Goal: Task Accomplishment & Management: Use online tool/utility

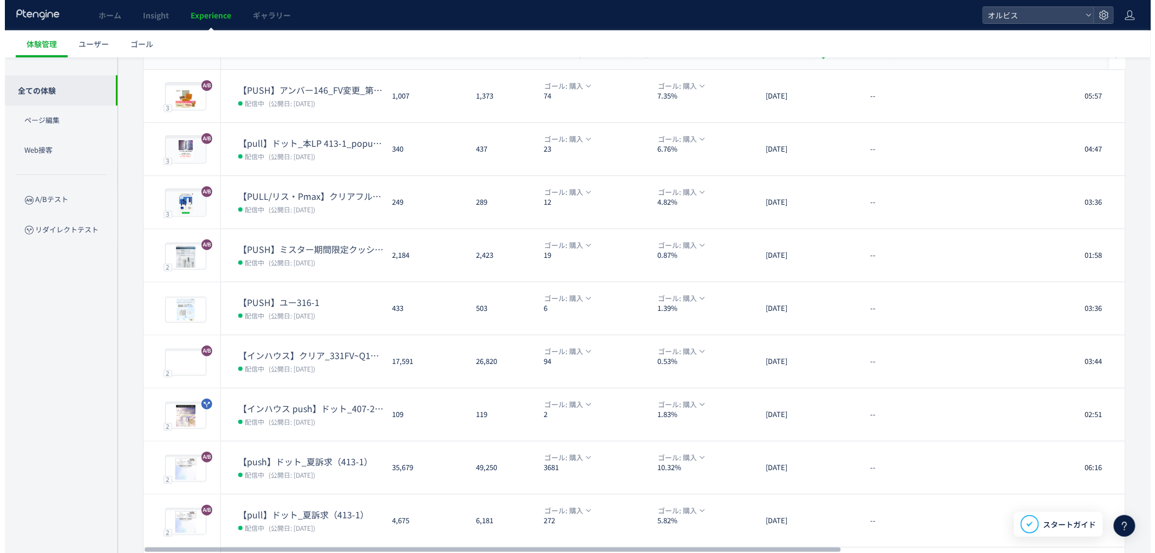
scroll to position [112, 0]
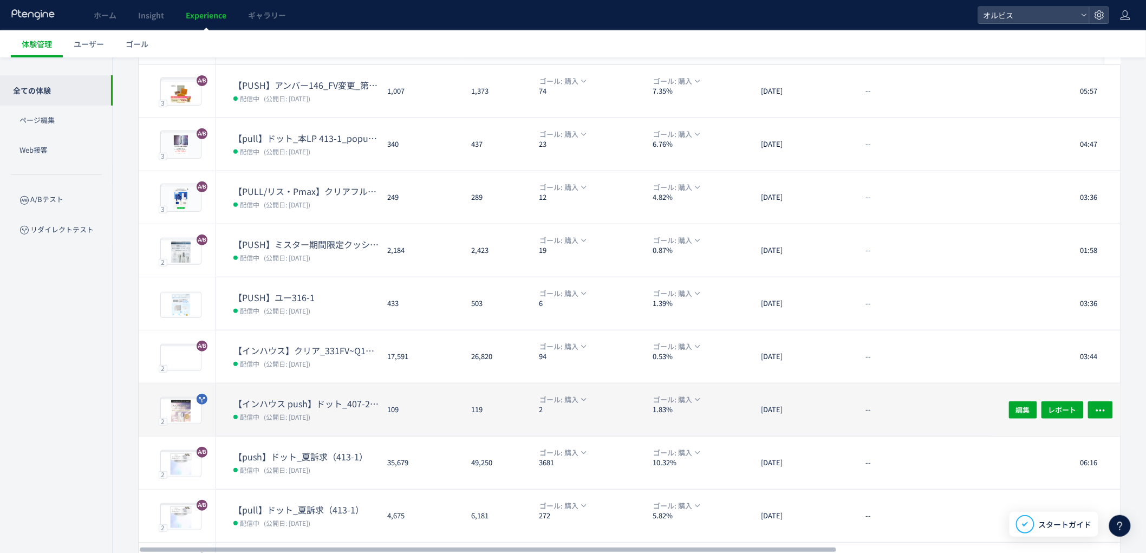
click at [286, 422] on dl "【インハウス push】ドット_407-25(アンケ)vs407-37(アンケ) 配信中 (公開日: [DATE])" at bounding box center [305, 416] width 145 height 38
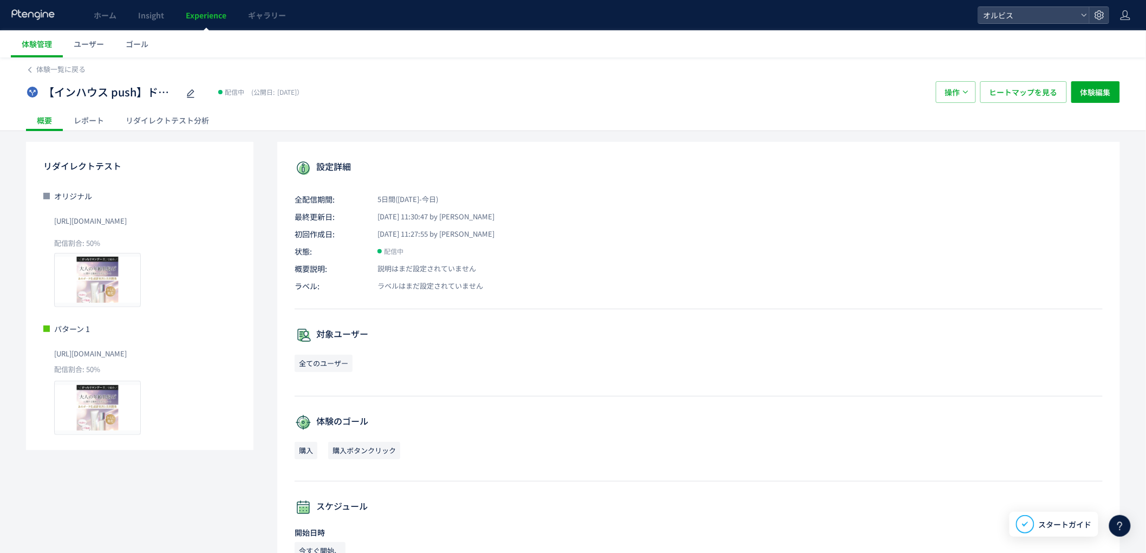
click at [171, 116] on div "リダイレクトテスト分析" at bounding box center [167, 120] width 105 height 22
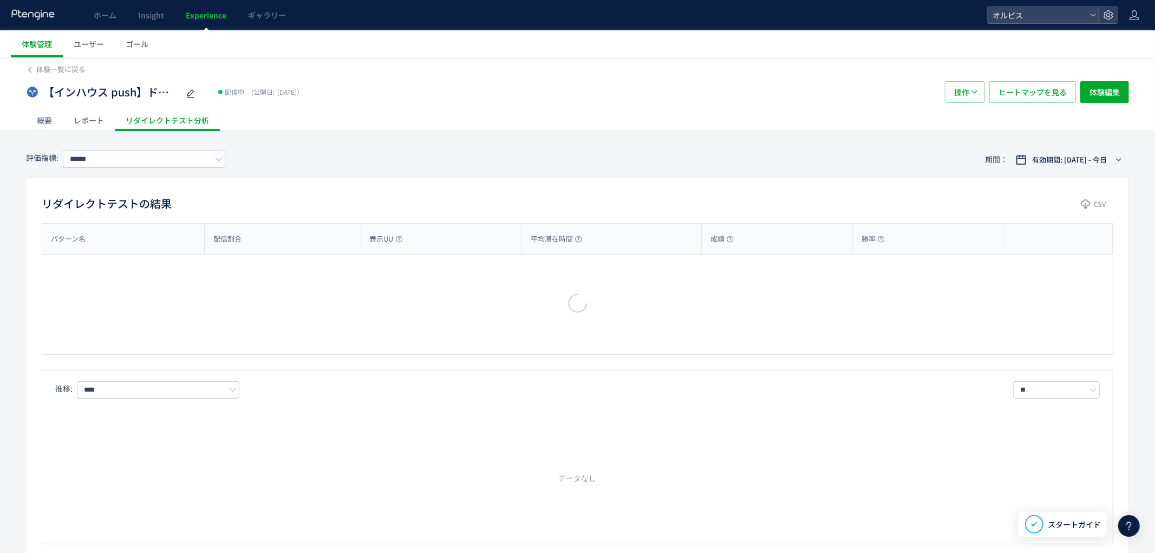
type input "**"
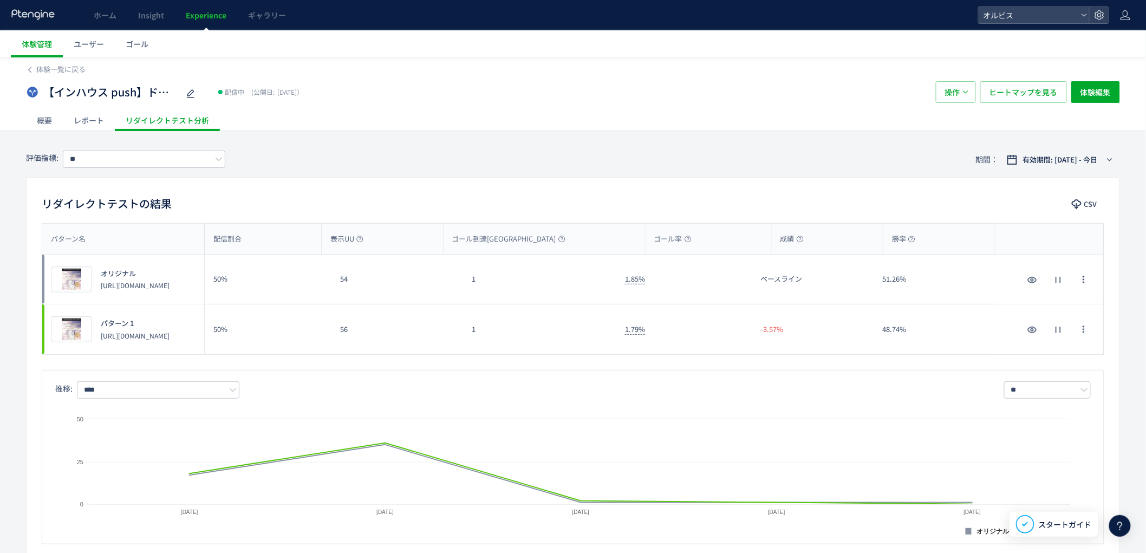
click at [220, 18] on span "Experience" at bounding box center [206, 15] width 41 height 11
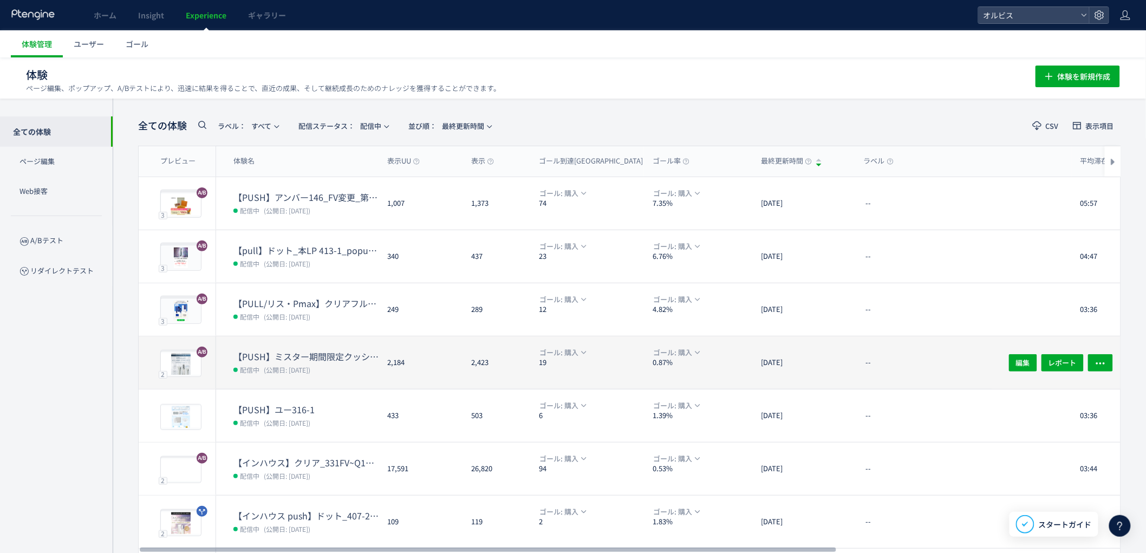
scroll to position [194, 0]
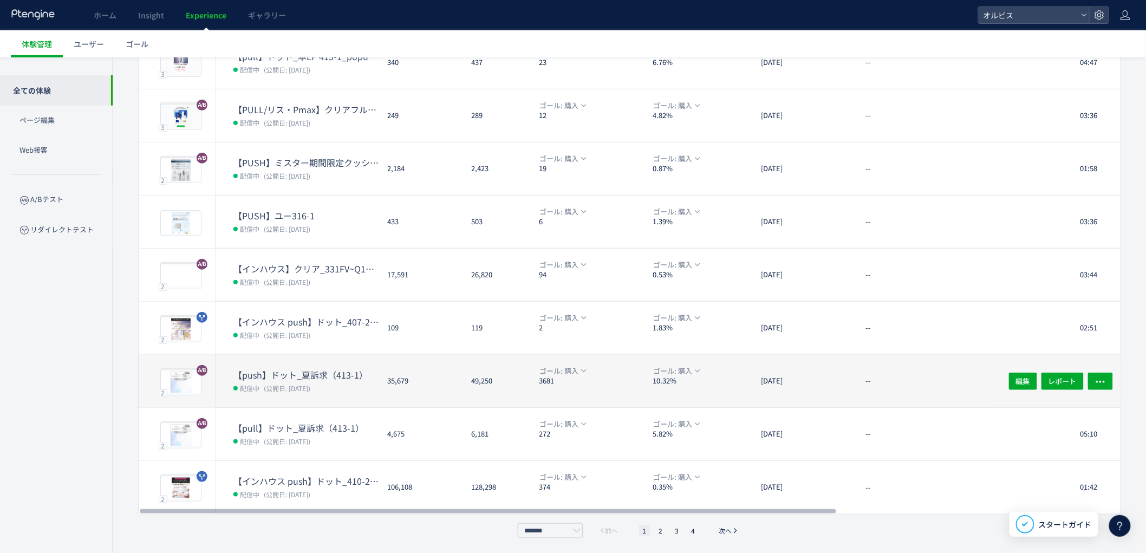
click at [353, 396] on dl "【push】ドット_夏訴求（413-1） 配信中 (公開日: [DATE])" at bounding box center [305, 388] width 145 height 38
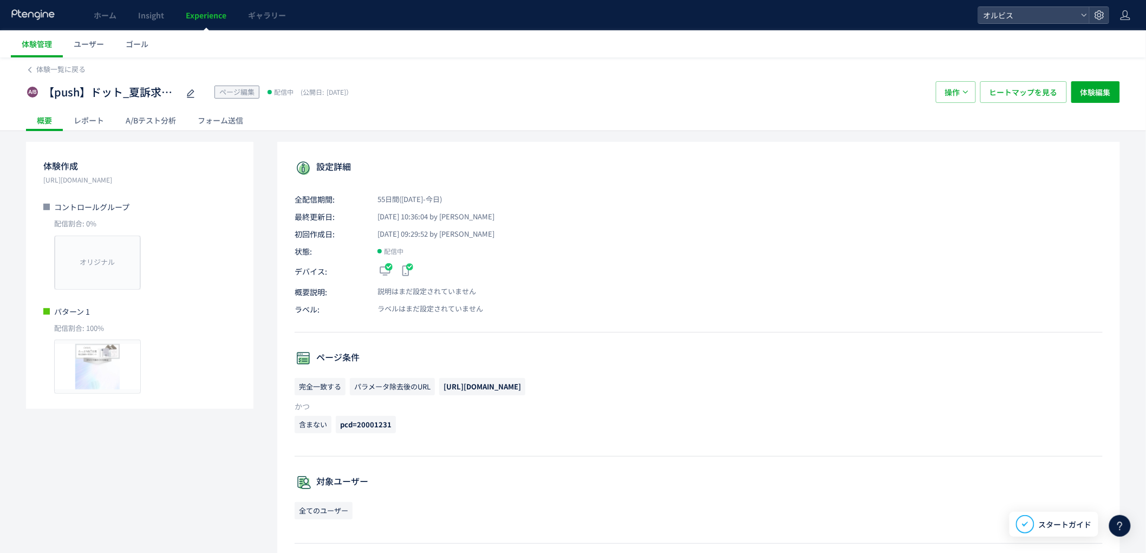
click at [153, 115] on div "A/Bテスト分析" at bounding box center [151, 120] width 72 height 22
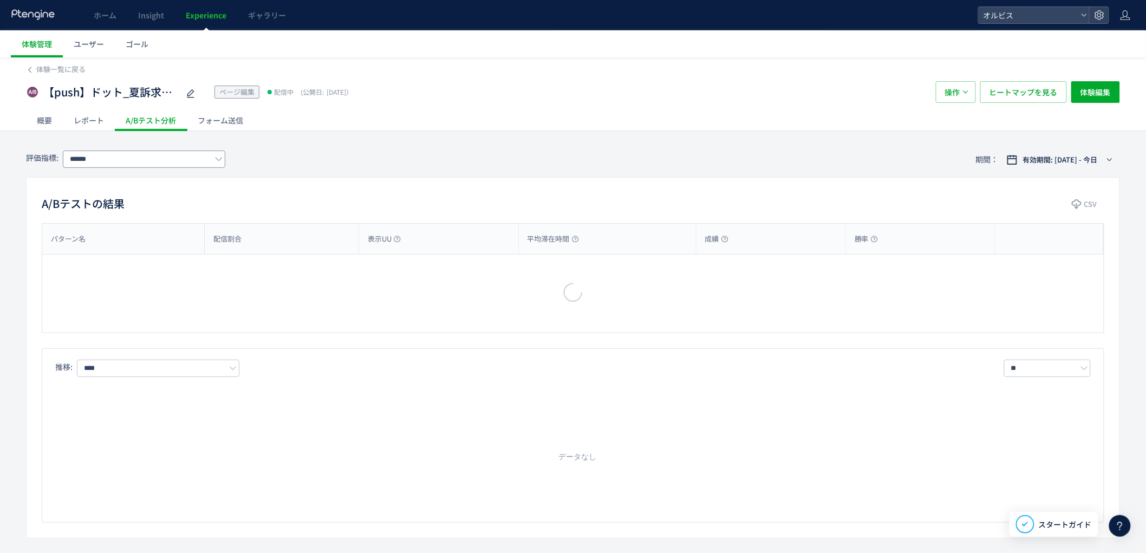
type input "**"
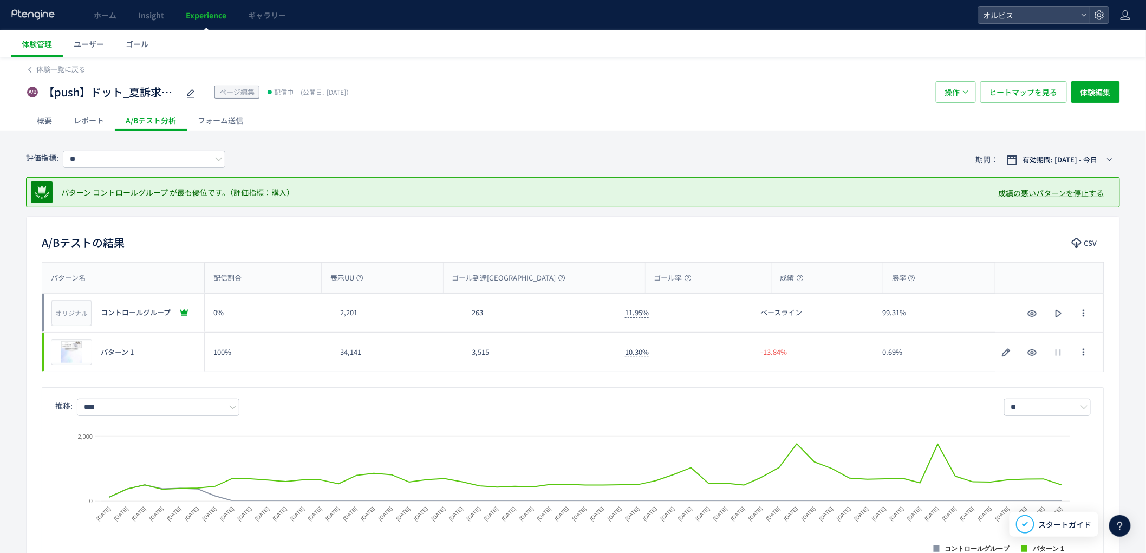
scroll to position [3, 0]
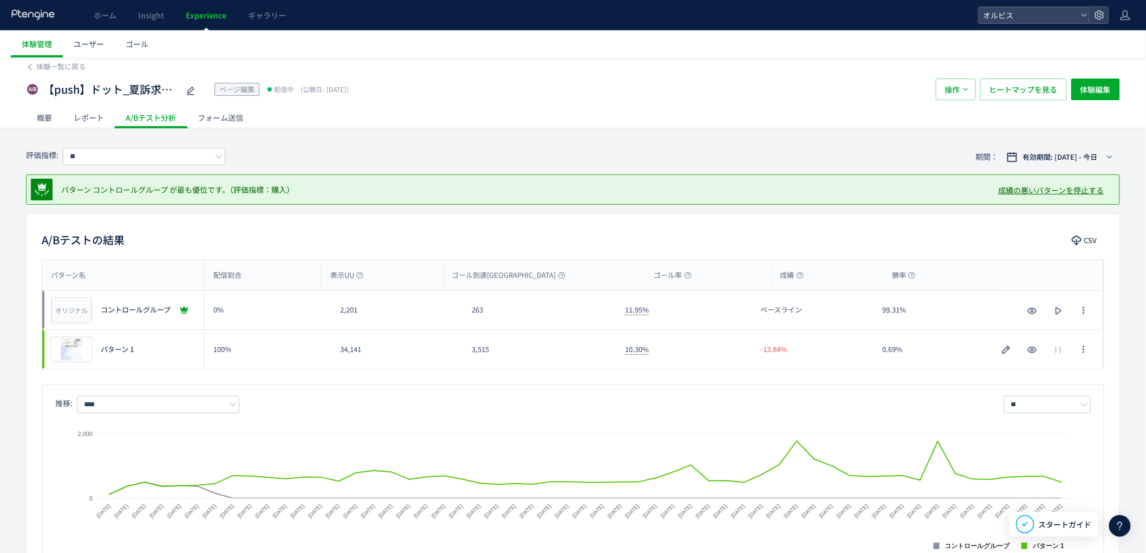
click at [197, 17] on span "Experience" at bounding box center [206, 15] width 41 height 11
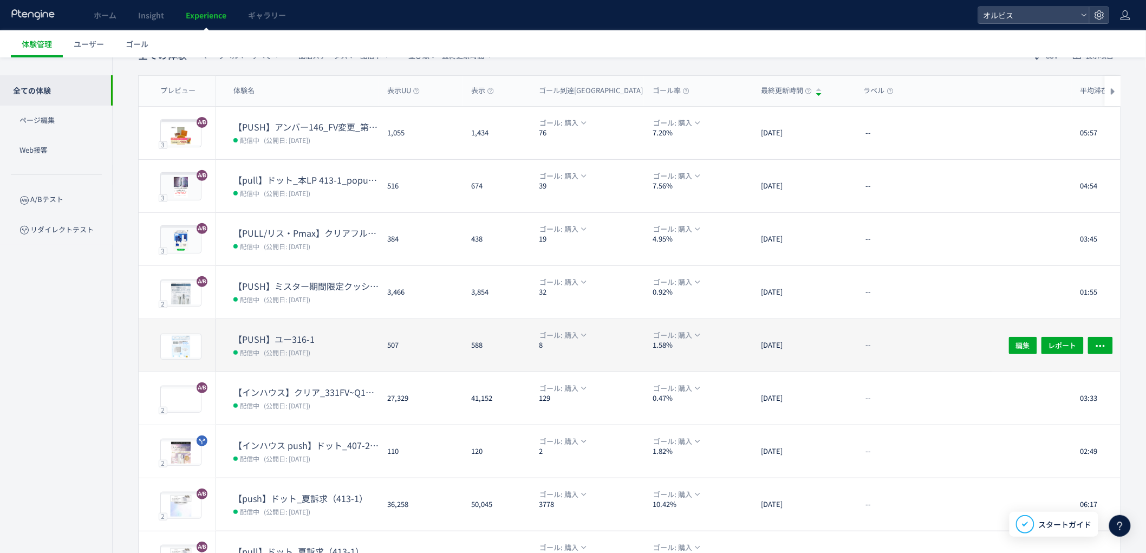
scroll to position [194, 0]
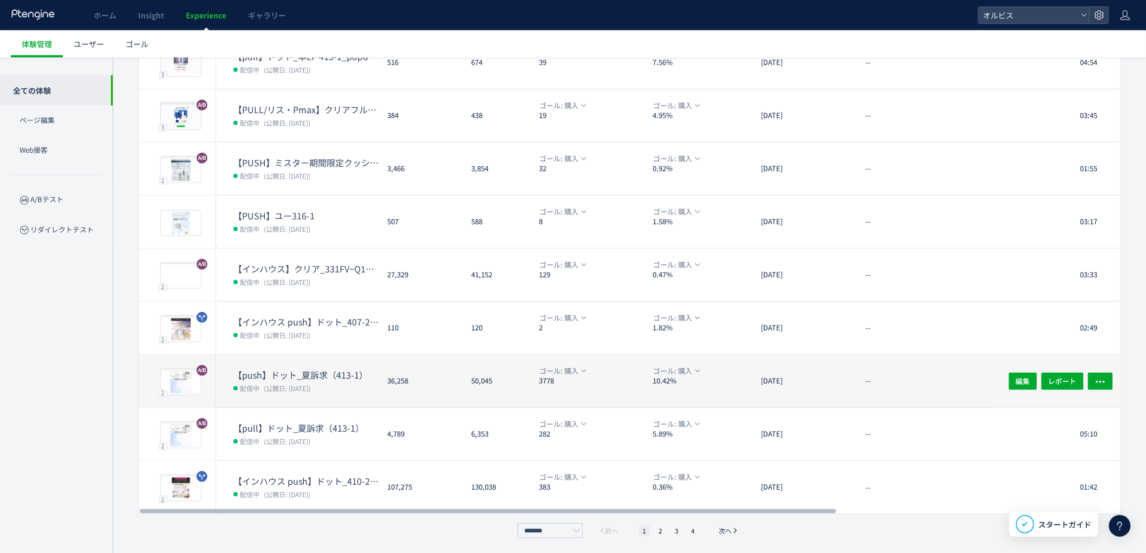
click at [310, 383] on span "(公開日: [DATE])" at bounding box center [287, 387] width 47 height 9
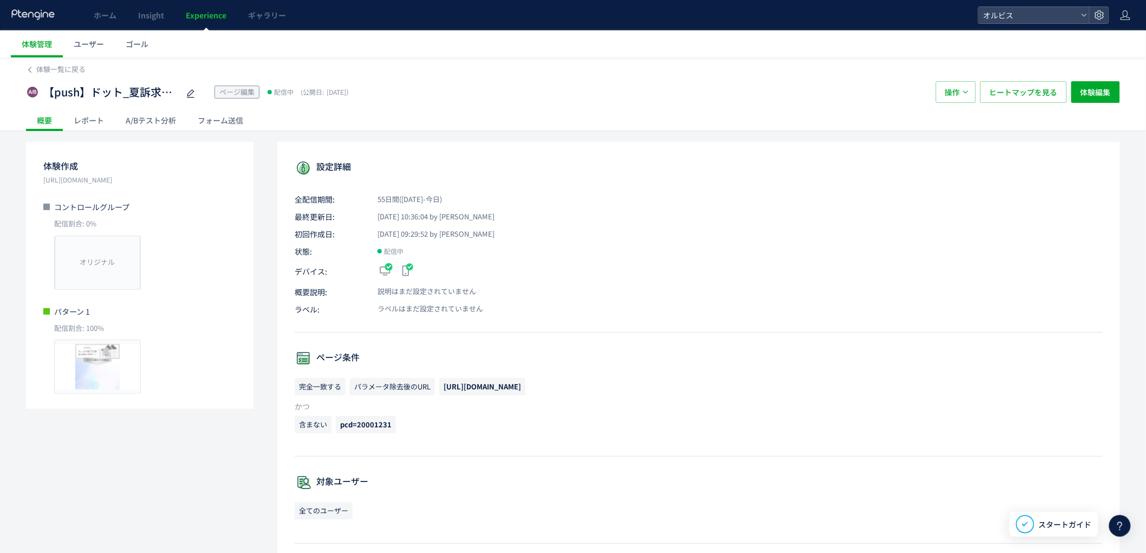
click at [152, 126] on div "A/Bテスト分析" at bounding box center [151, 120] width 72 height 22
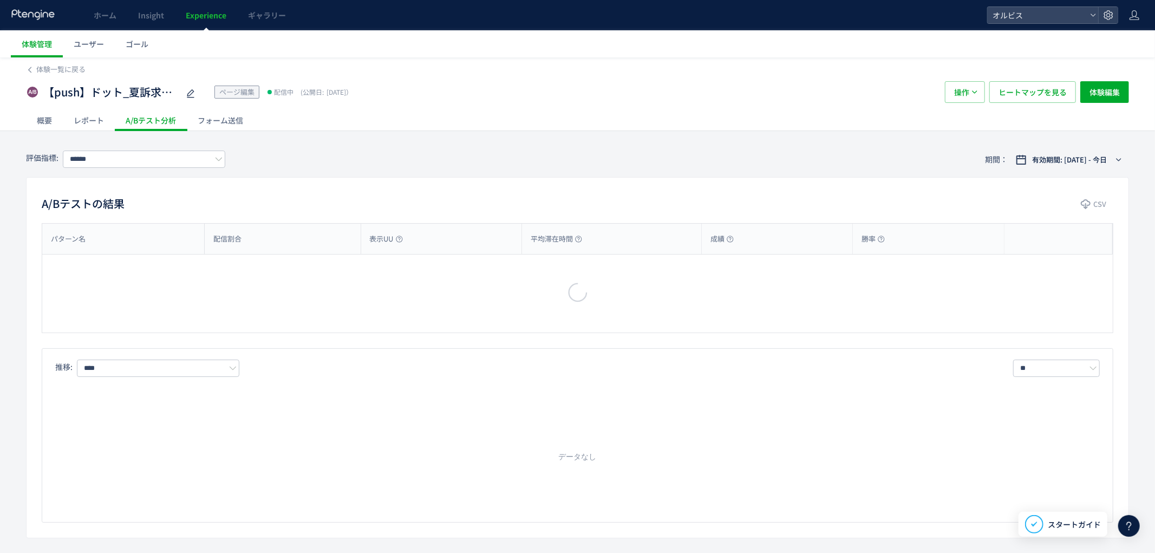
type input "**"
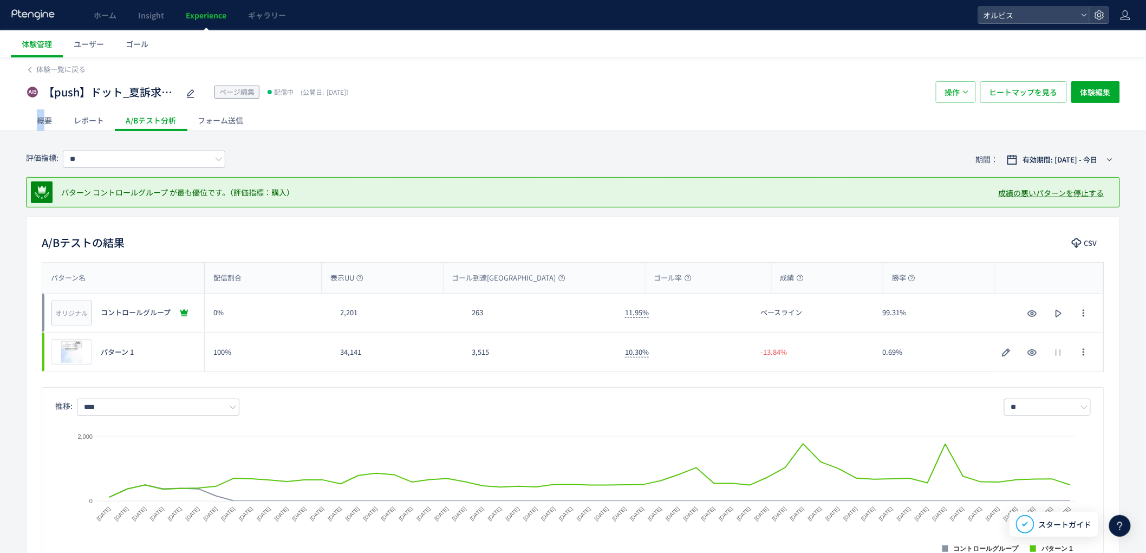
click at [40, 121] on div "概要" at bounding box center [44, 120] width 37 height 22
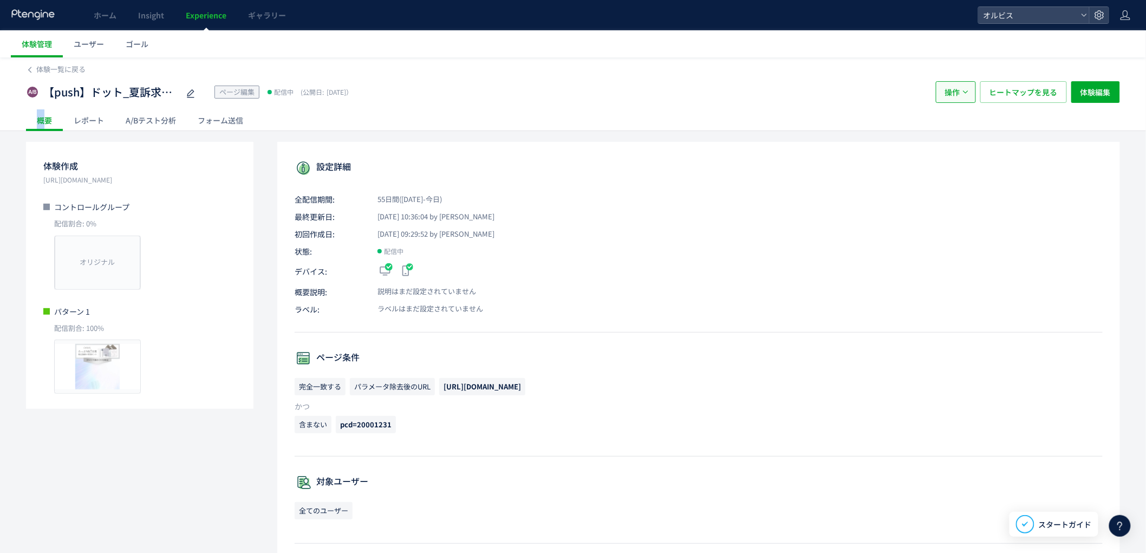
click at [962, 90] on button "操作" at bounding box center [956, 92] width 40 height 22
click at [1079, 91] on button "体験編集" at bounding box center [1095, 92] width 49 height 22
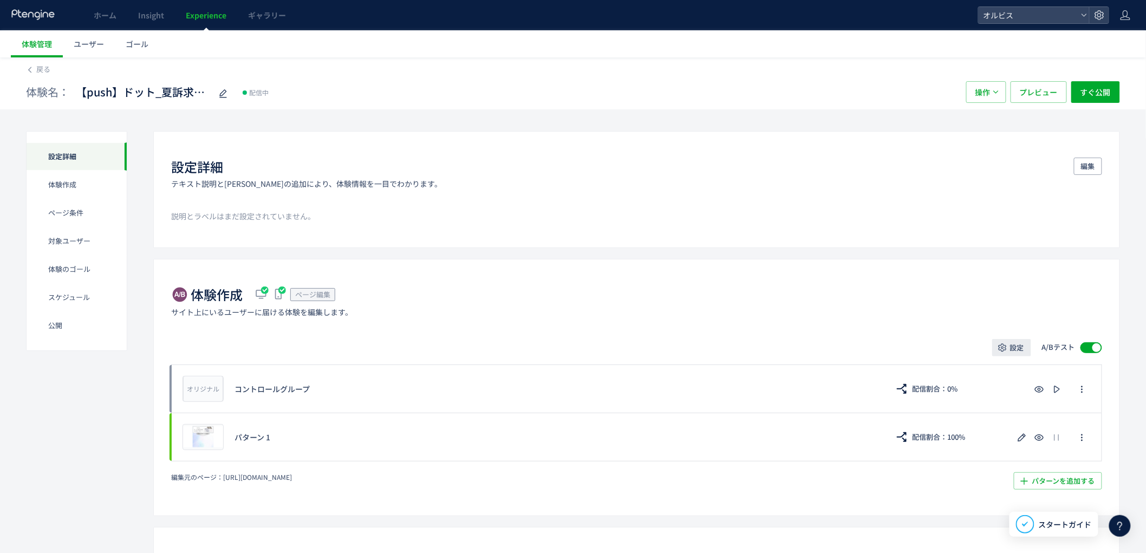
click at [1004, 354] on button "設定" at bounding box center [1011, 347] width 39 height 17
click at [994, 381] on span "配信割合" at bounding box center [985, 378] width 30 height 11
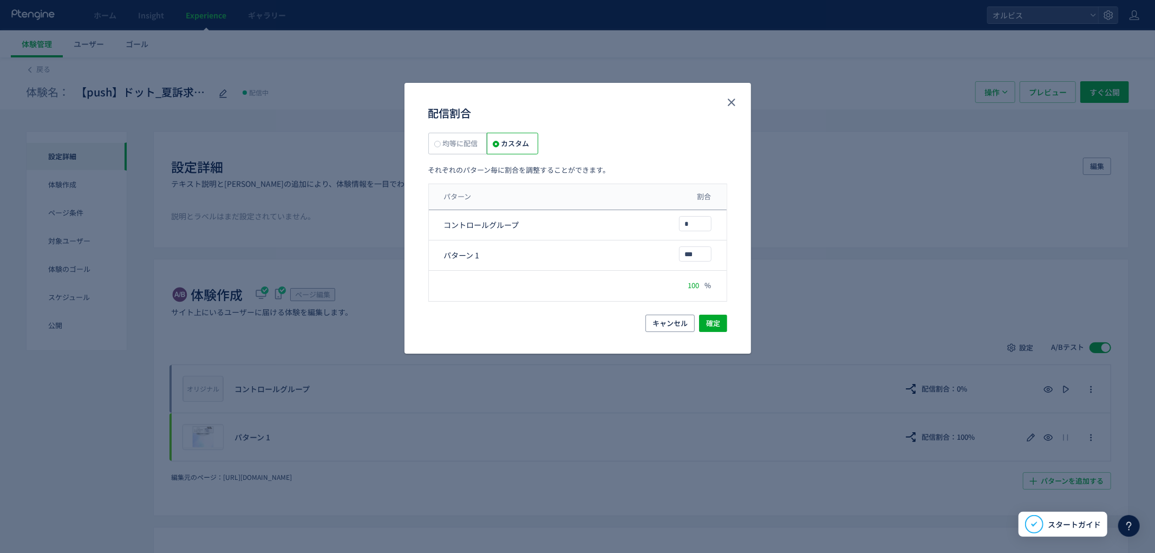
click at [480, 144] on label "均等に配信" at bounding box center [457, 144] width 58 height 22
click at [716, 323] on span "確定" at bounding box center [713, 323] width 14 height 17
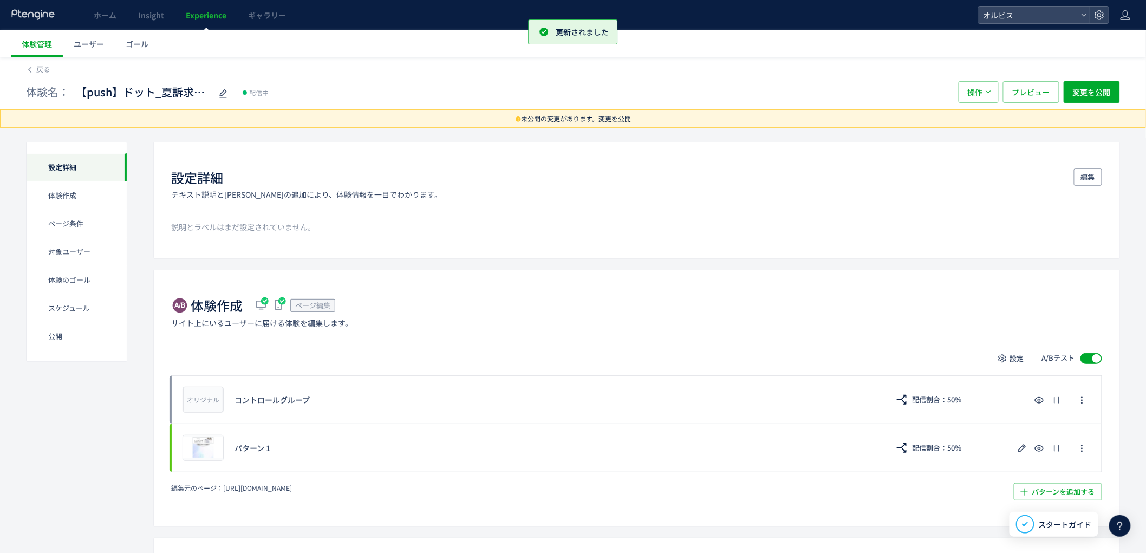
click at [614, 116] on span "変更を公開" at bounding box center [615, 118] width 32 height 9
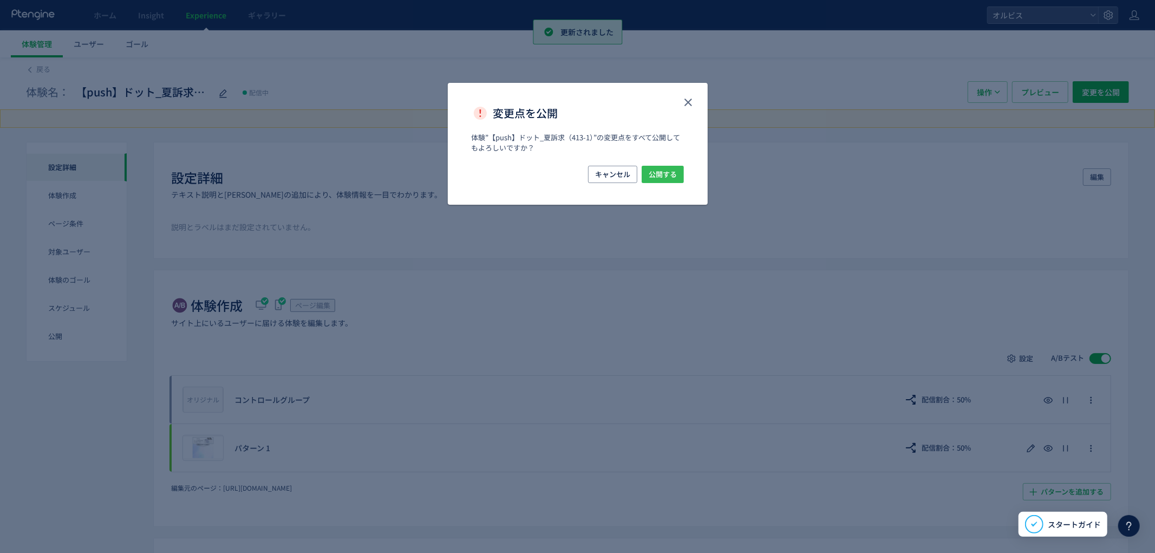
click at [657, 171] on span "公開する" at bounding box center [663, 174] width 28 height 17
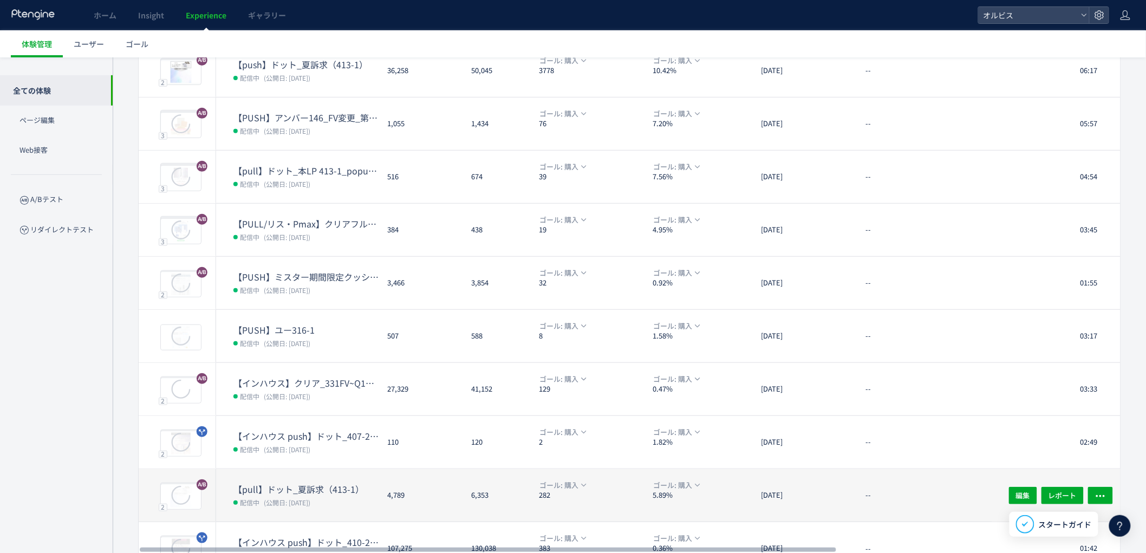
scroll to position [194, 0]
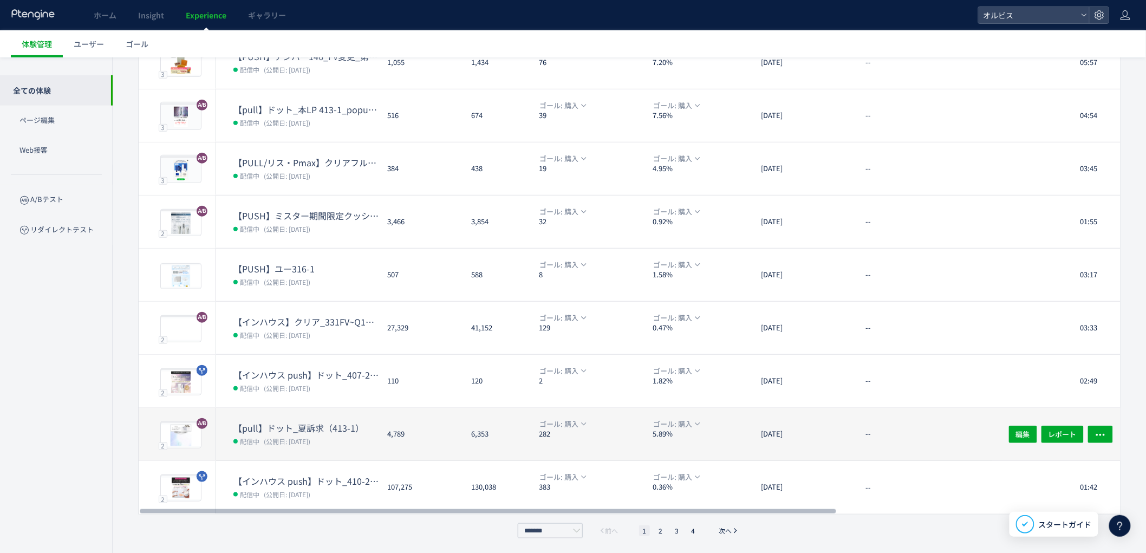
click at [271, 445] on dd "配信中 (公開日: [DATE])" at bounding box center [305, 441] width 145 height 14
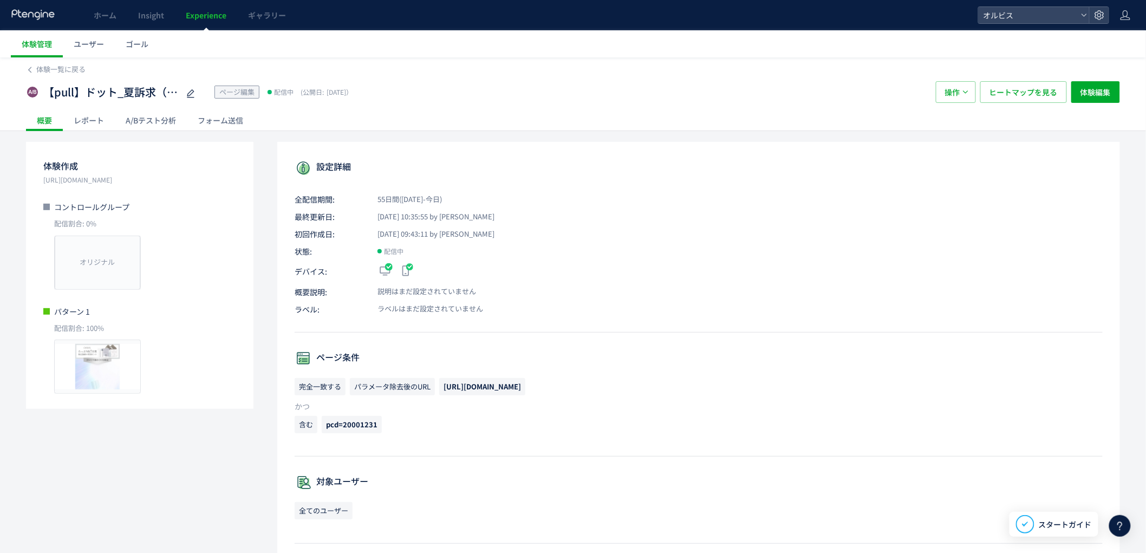
click at [155, 113] on div "A/Bテスト分析" at bounding box center [151, 120] width 72 height 22
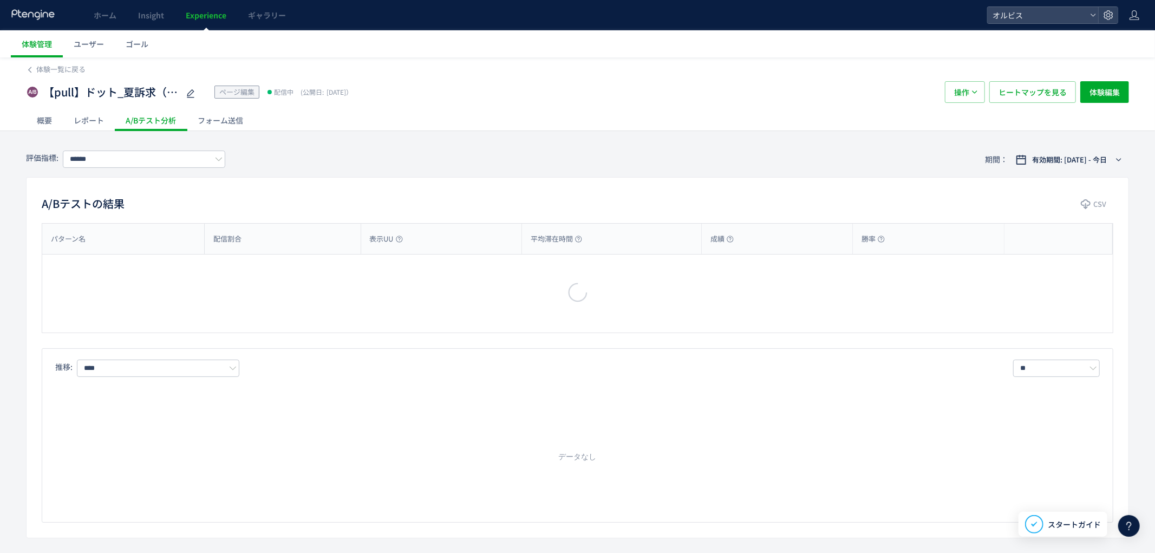
type input "**"
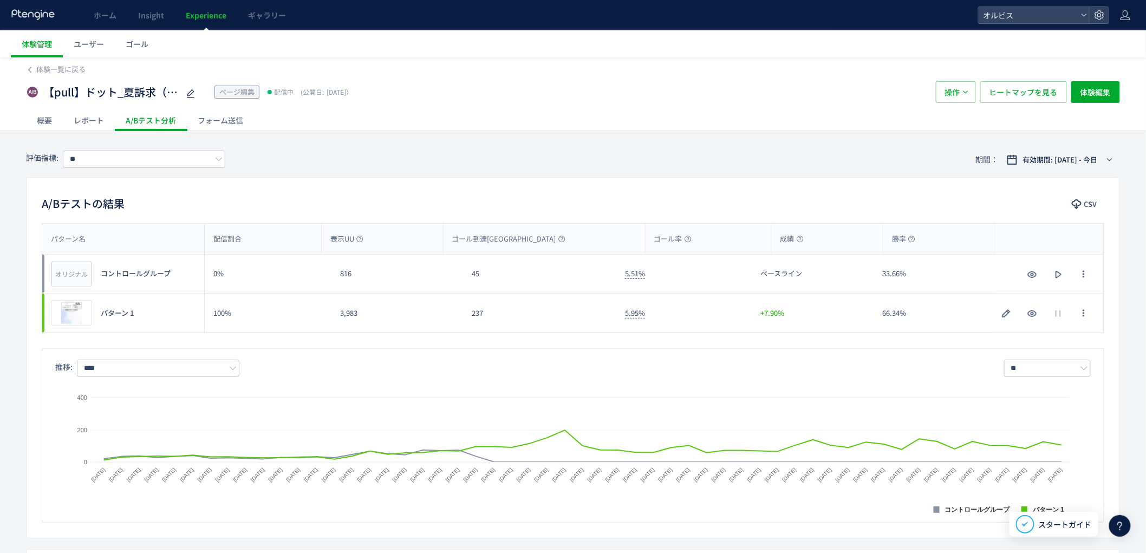
click at [220, 15] on span "Experience" at bounding box center [206, 15] width 41 height 11
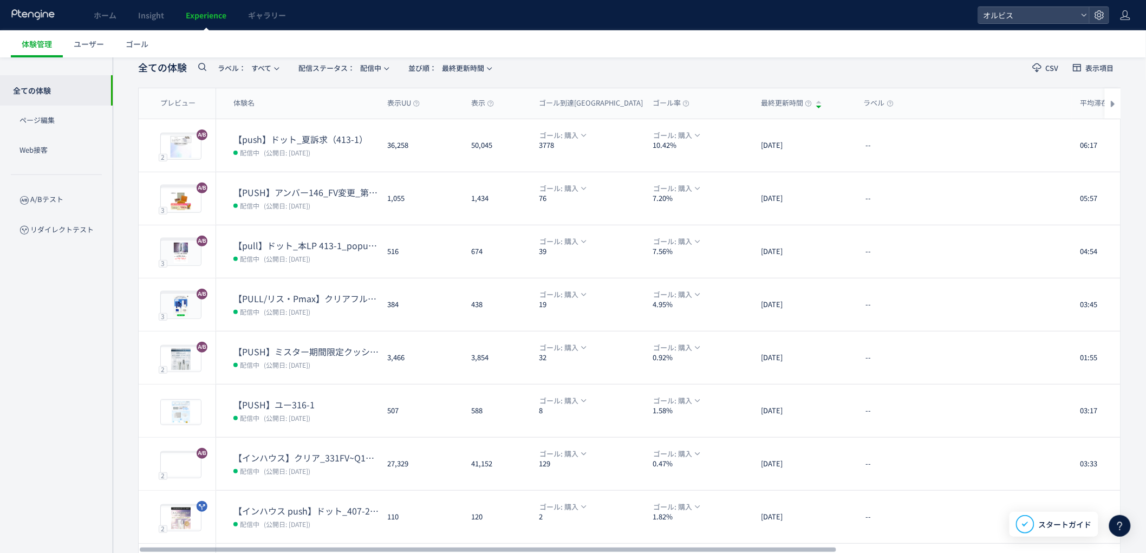
scroll to position [194, 0]
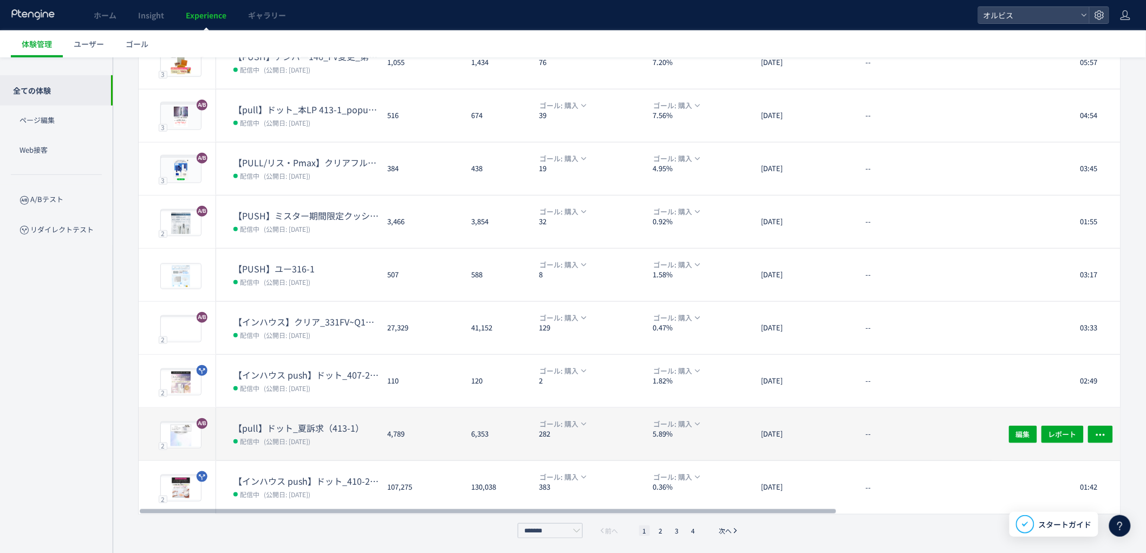
click at [337, 443] on dd "配信中 (公開日: [DATE])" at bounding box center [305, 441] width 145 height 14
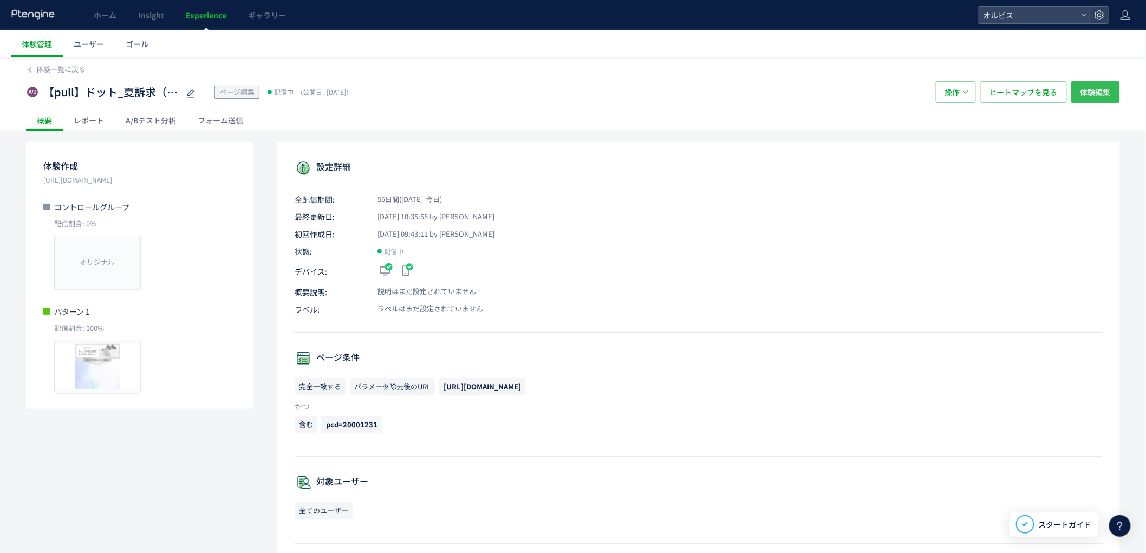
click at [1092, 90] on span "体験編集" at bounding box center [1095, 92] width 30 height 22
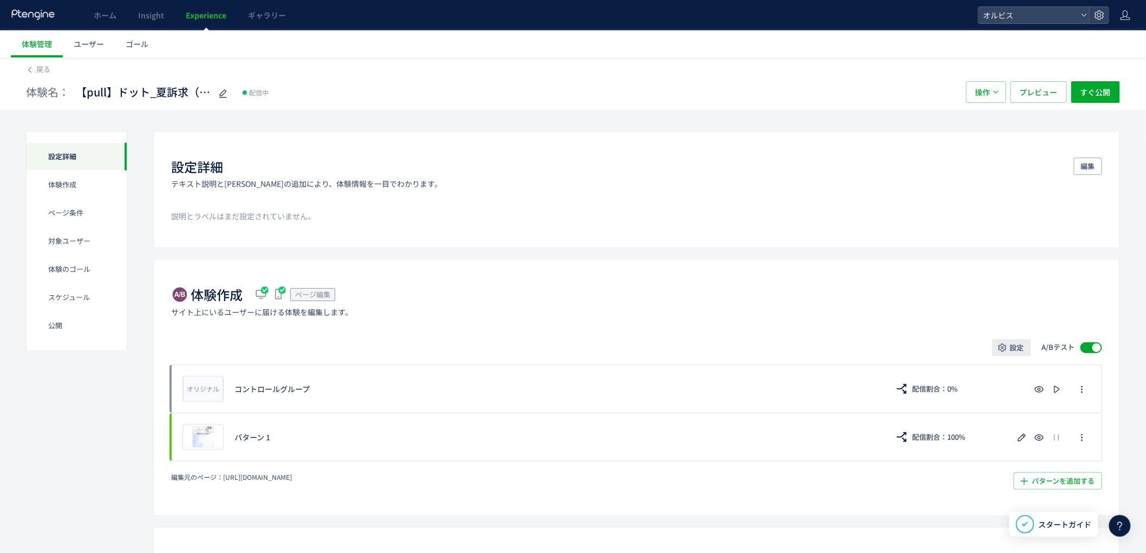
click at [1014, 339] on span "設定" at bounding box center [1017, 347] width 14 height 17
click at [1009, 381] on li "配信割合" at bounding box center [1011, 378] width 137 height 19
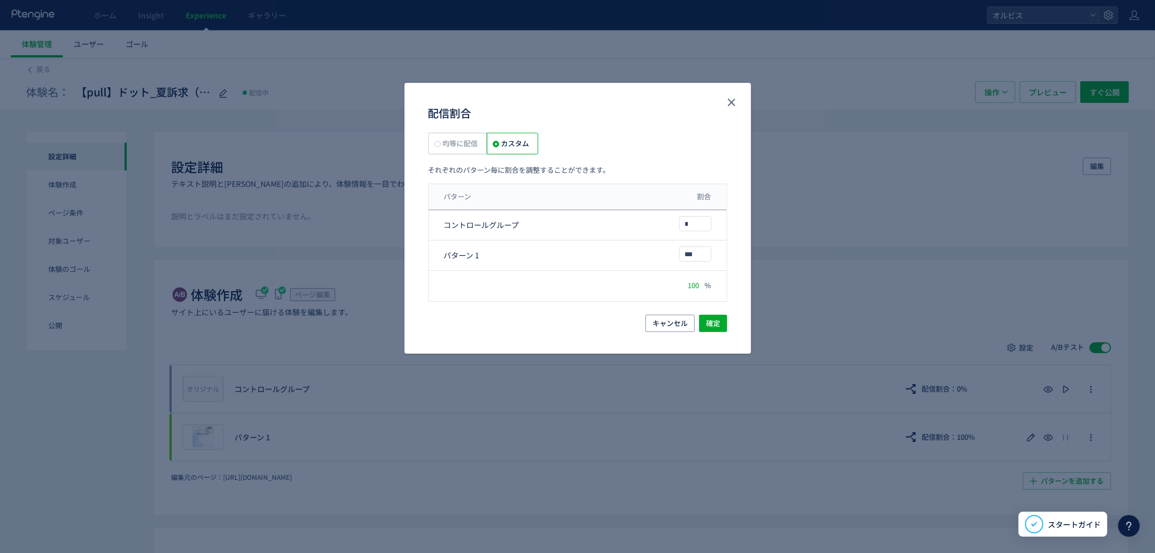
click at [455, 143] on span "均等に配信" at bounding box center [459, 143] width 37 height 10
click at [707, 328] on span "確定" at bounding box center [713, 323] width 14 height 17
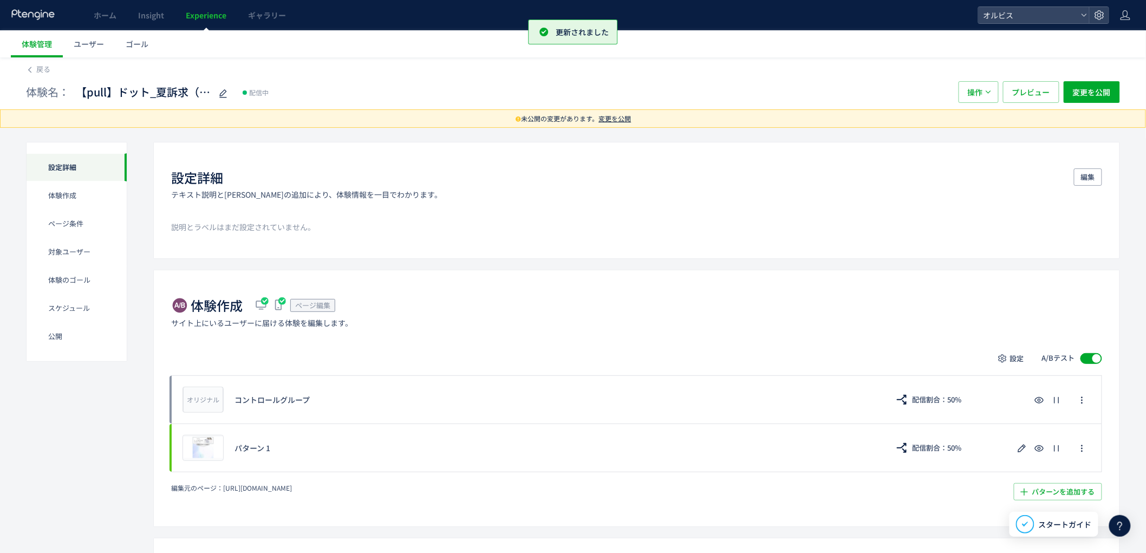
click at [619, 121] on span "変更を公開" at bounding box center [615, 118] width 32 height 9
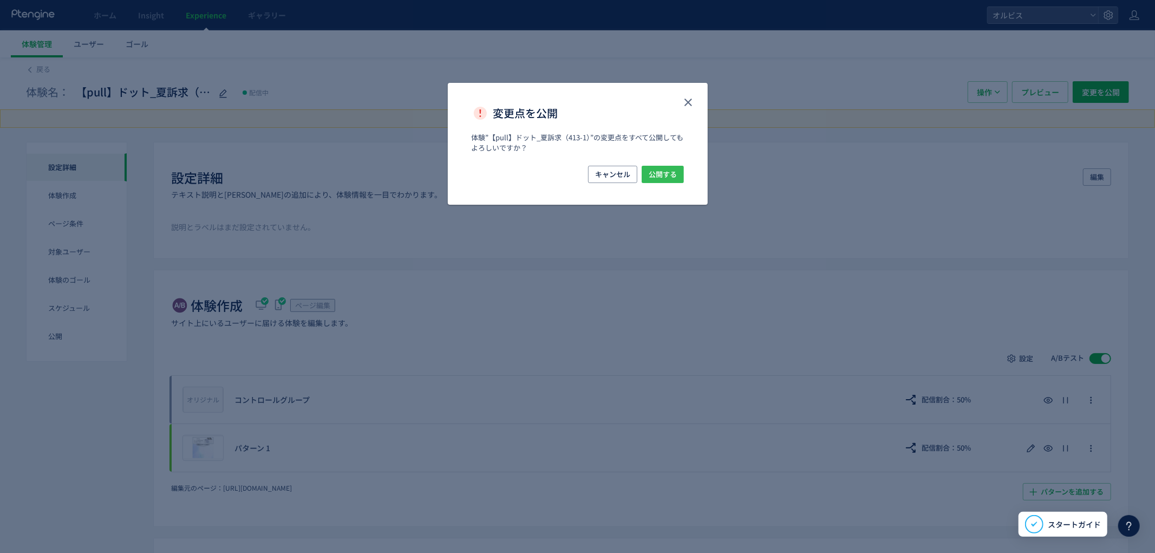
click at [644, 177] on button "公開する" at bounding box center [663, 174] width 42 height 17
